Goal: Information Seeking & Learning: Learn about a topic

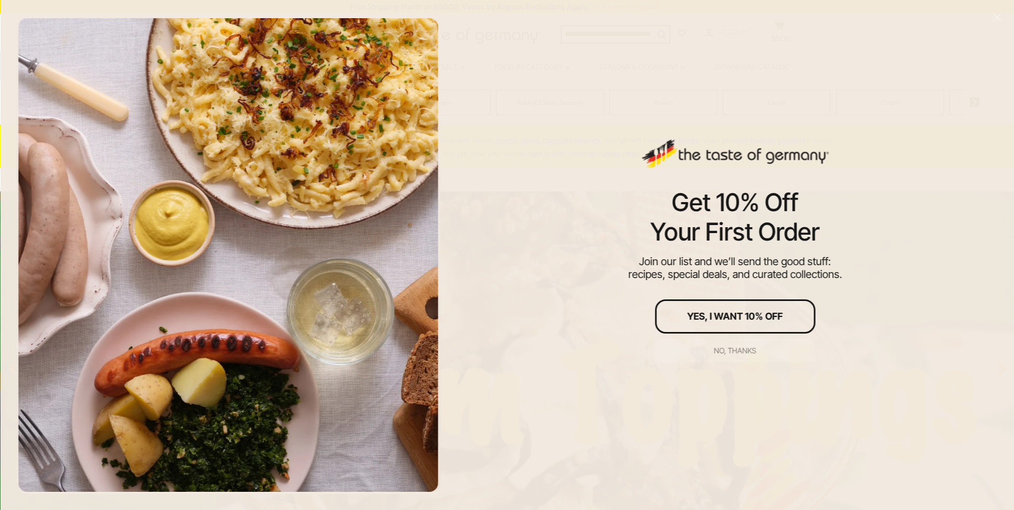
click at [725, 348] on div "No, thanks" at bounding box center [735, 350] width 42 height 7
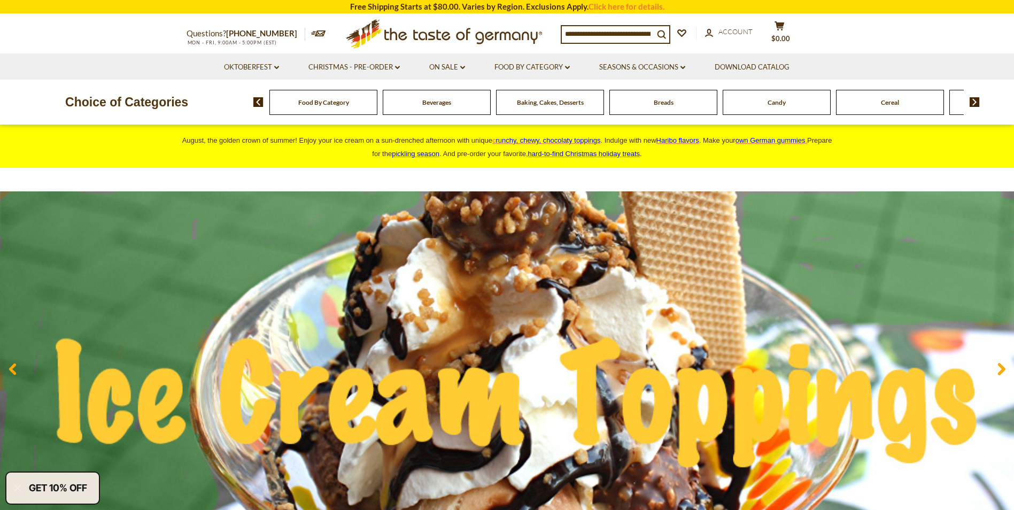
click at [377, 102] on div "Breads" at bounding box center [323, 102] width 108 height 25
click at [671, 104] on span "Breads" at bounding box center [664, 102] width 20 height 8
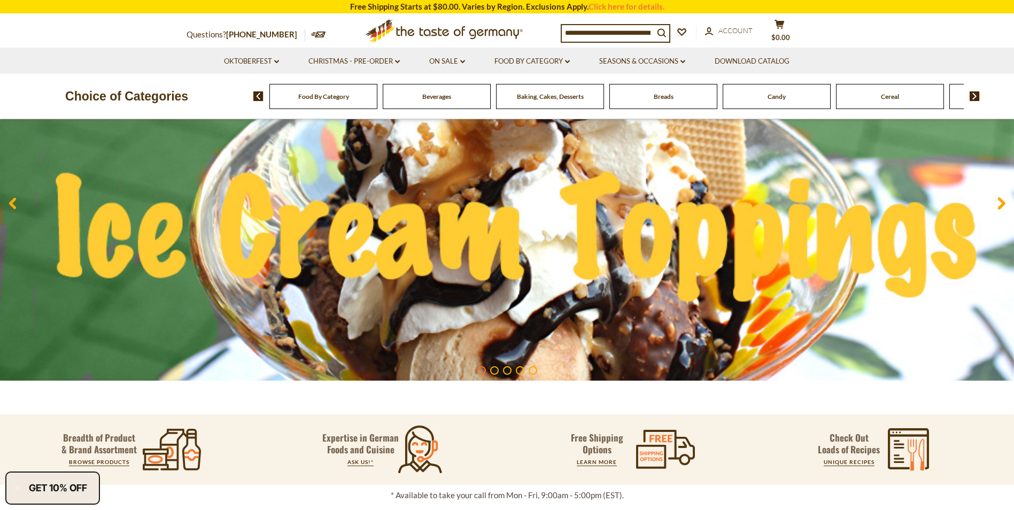
scroll to position [266, 0]
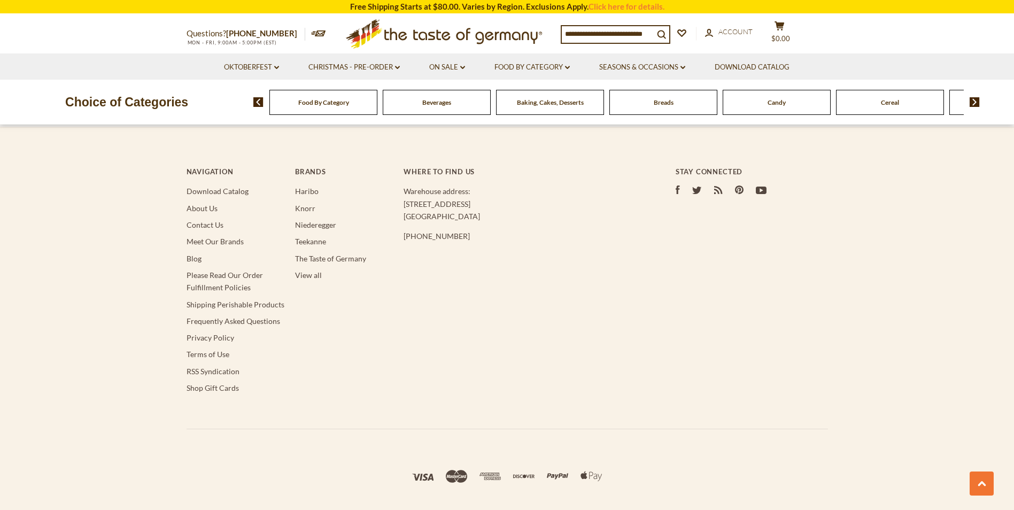
scroll to position [944, 0]
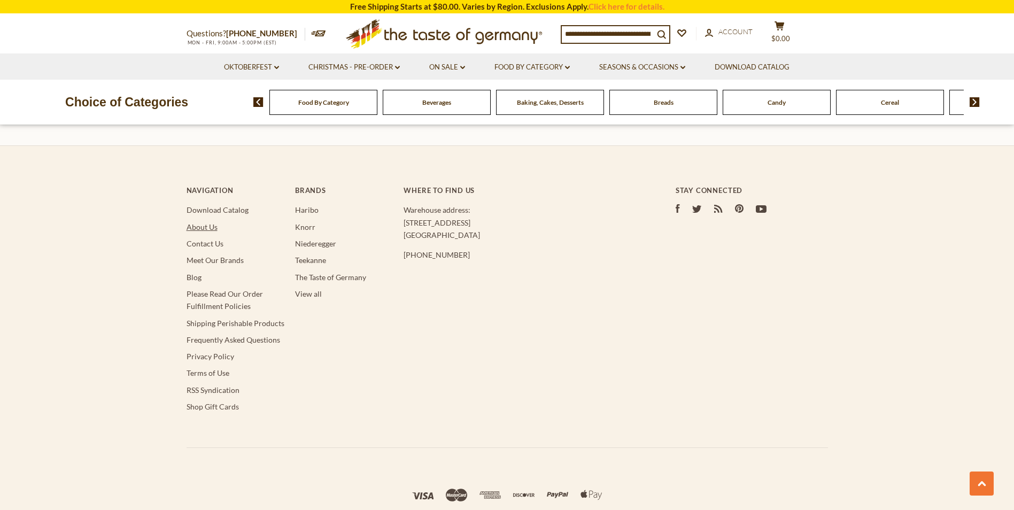
click at [205, 229] on link "About Us" at bounding box center [201, 226] width 31 height 9
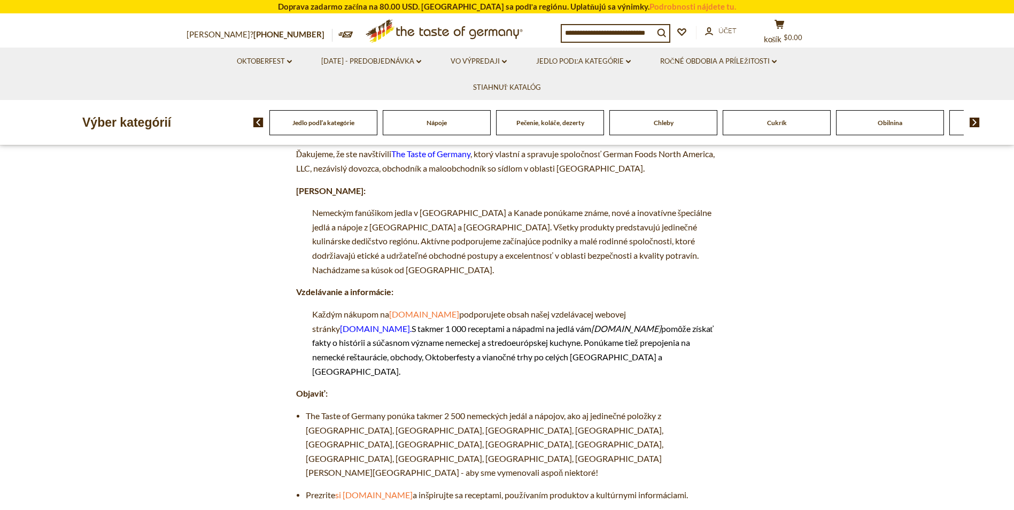
scroll to position [125, 0]
